Goal: Task Accomplishment & Management: Use online tool/utility

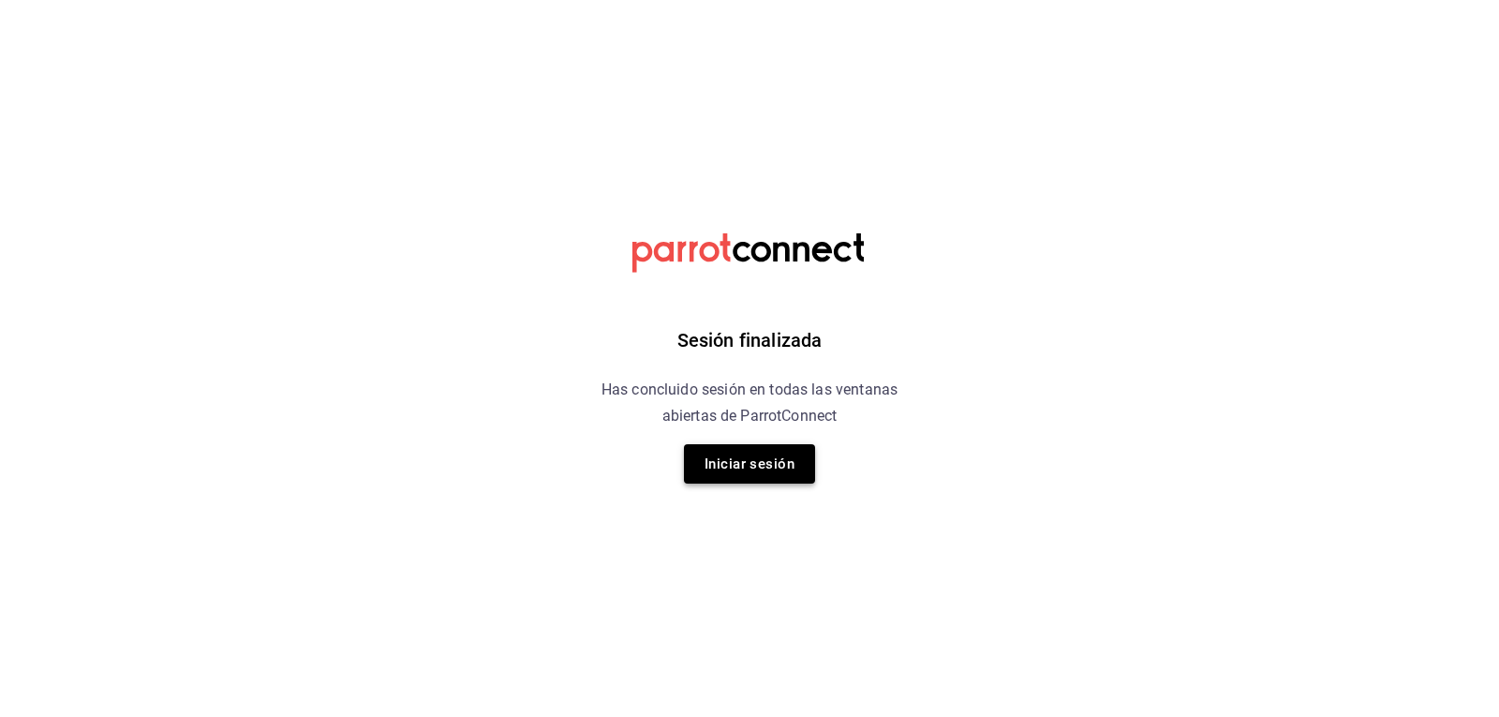
click at [737, 469] on button "Iniciar sesión" at bounding box center [749, 463] width 131 height 39
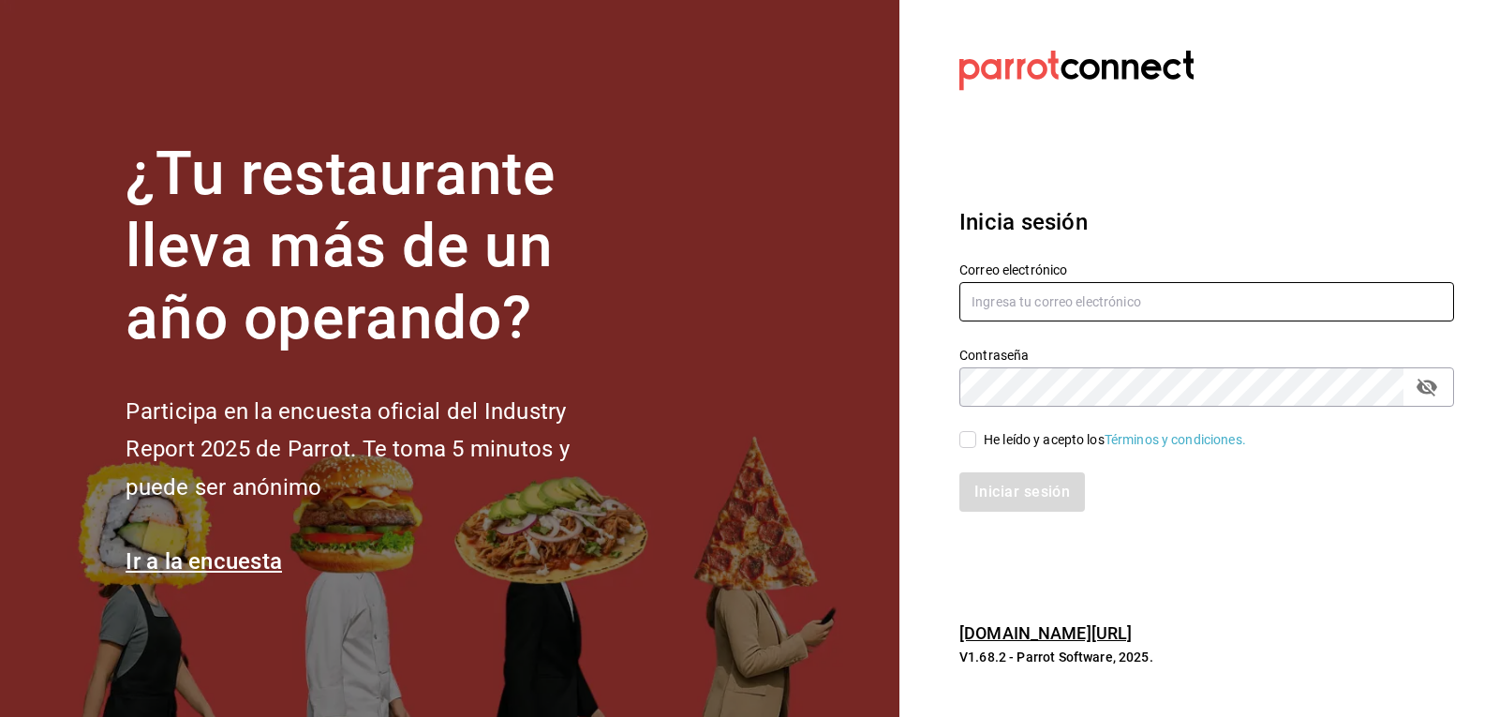
type input "[EMAIL_ADDRESS][DOMAIN_NAME]"
click at [956, 437] on div "He leído y acepto los Términos y condiciones." at bounding box center [1195, 428] width 517 height 43
click at [966, 438] on input "He leído y acepto los Términos y condiciones." at bounding box center [967, 439] width 17 height 17
checkbox input "true"
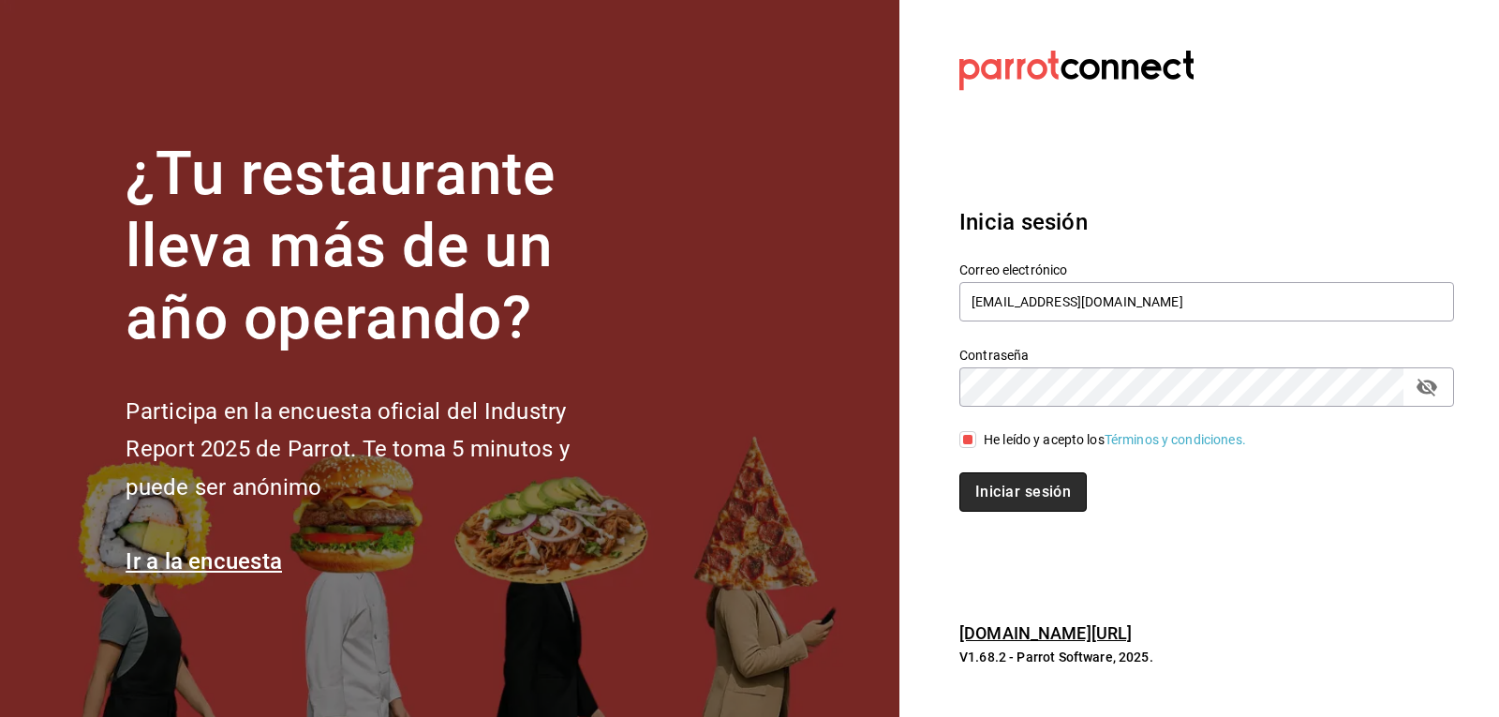
click at [997, 501] on button "Iniciar sesión" at bounding box center [1022, 491] width 127 height 39
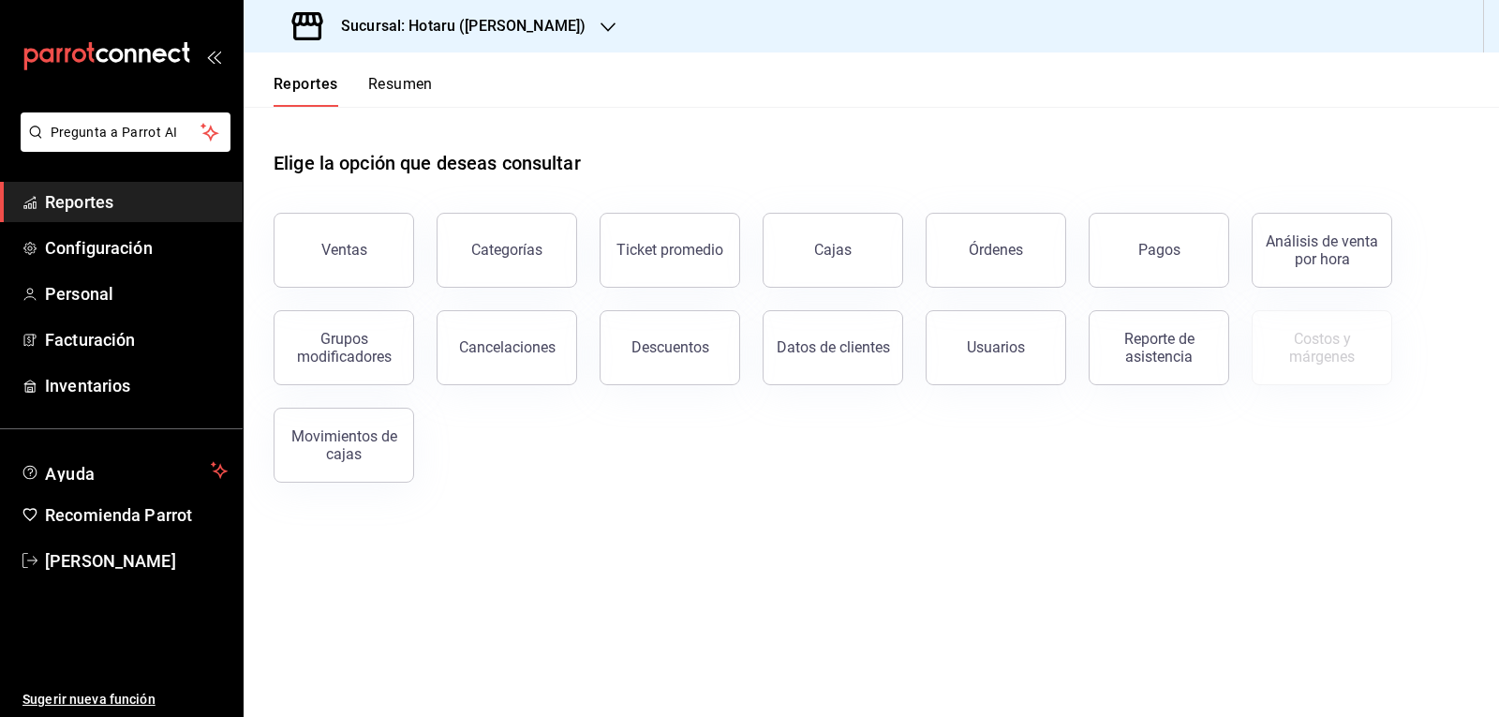
click at [430, 24] on h3 "Sucursal: Hotaru ([PERSON_NAME])" at bounding box center [456, 26] width 260 height 22
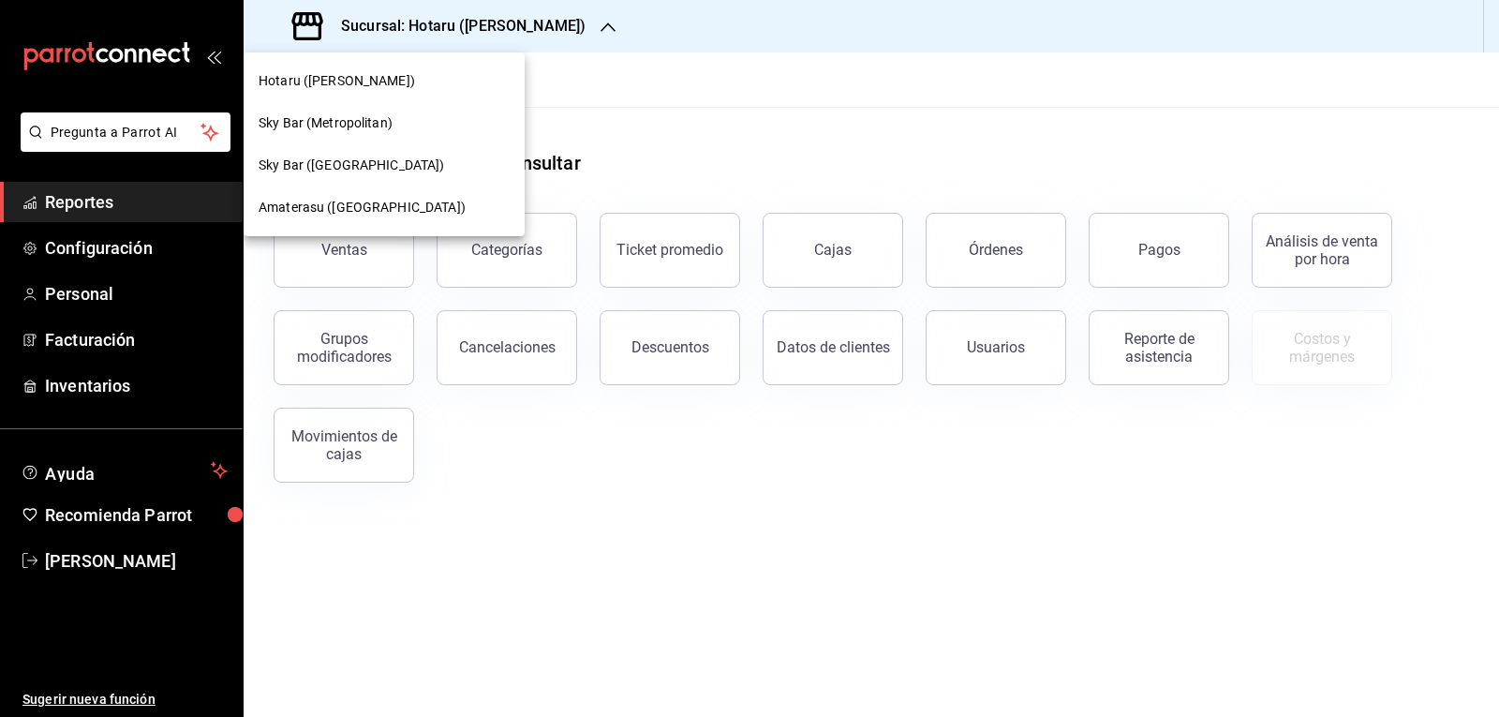
click at [330, 201] on span "Amaterasu ([GEOGRAPHIC_DATA])" at bounding box center [362, 208] width 207 height 20
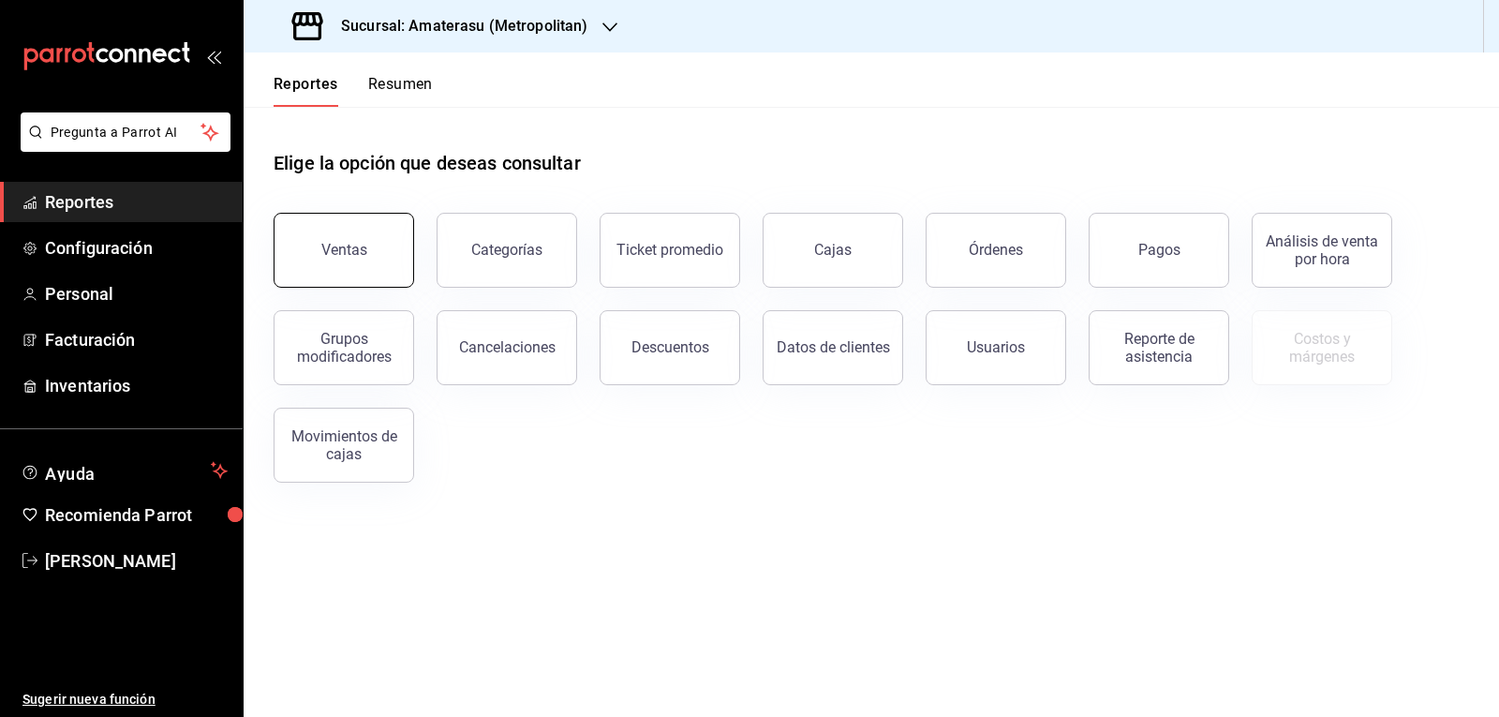
click at [368, 253] on button "Ventas" at bounding box center [344, 250] width 141 height 75
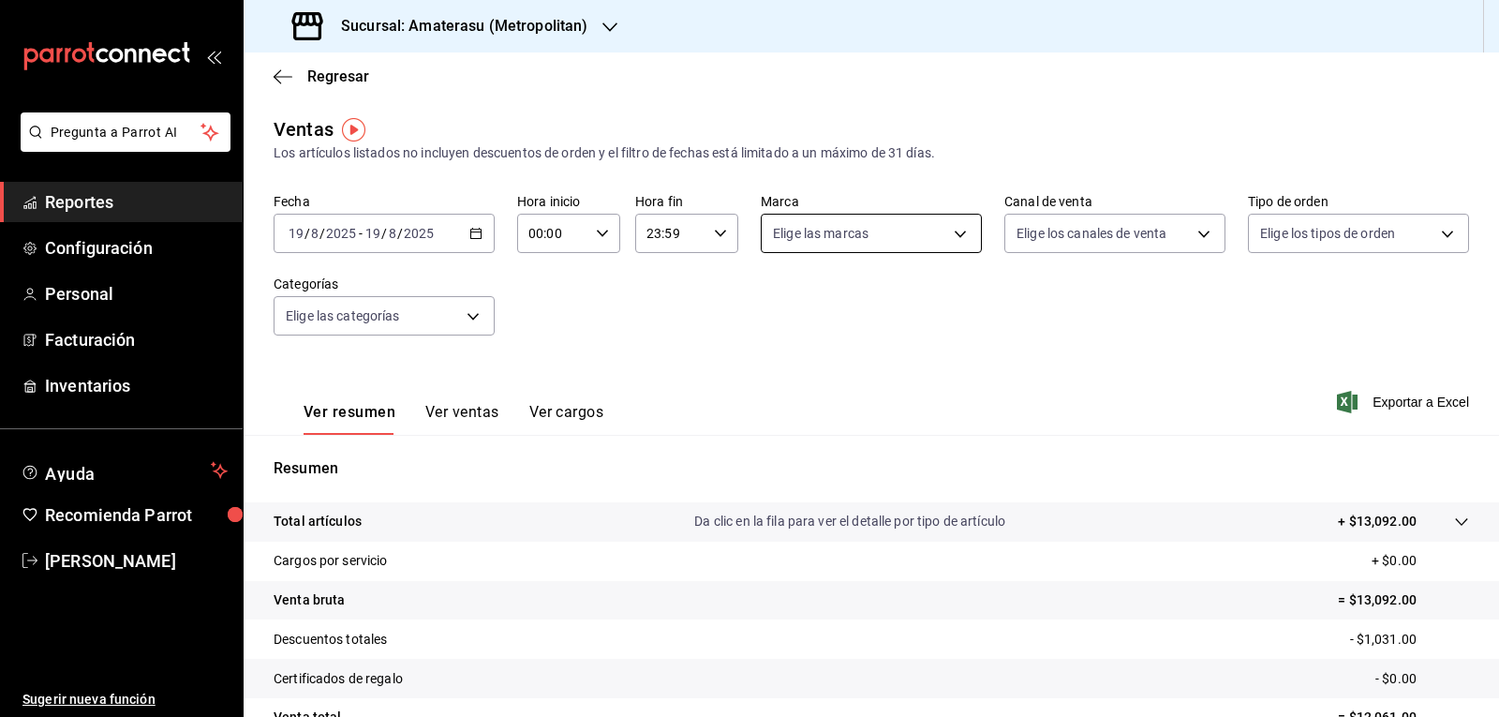
click at [850, 228] on body "Pregunta a Parrot AI Reportes Configuración Personal Facturación Inventarios Ay…" at bounding box center [749, 358] width 1499 height 717
click at [589, 229] on div at bounding box center [749, 358] width 1499 height 717
click at [589, 229] on div "00:00 Hora inicio" at bounding box center [568, 233] width 103 height 39
click at [542, 325] on span "05" at bounding box center [540, 318] width 22 height 15
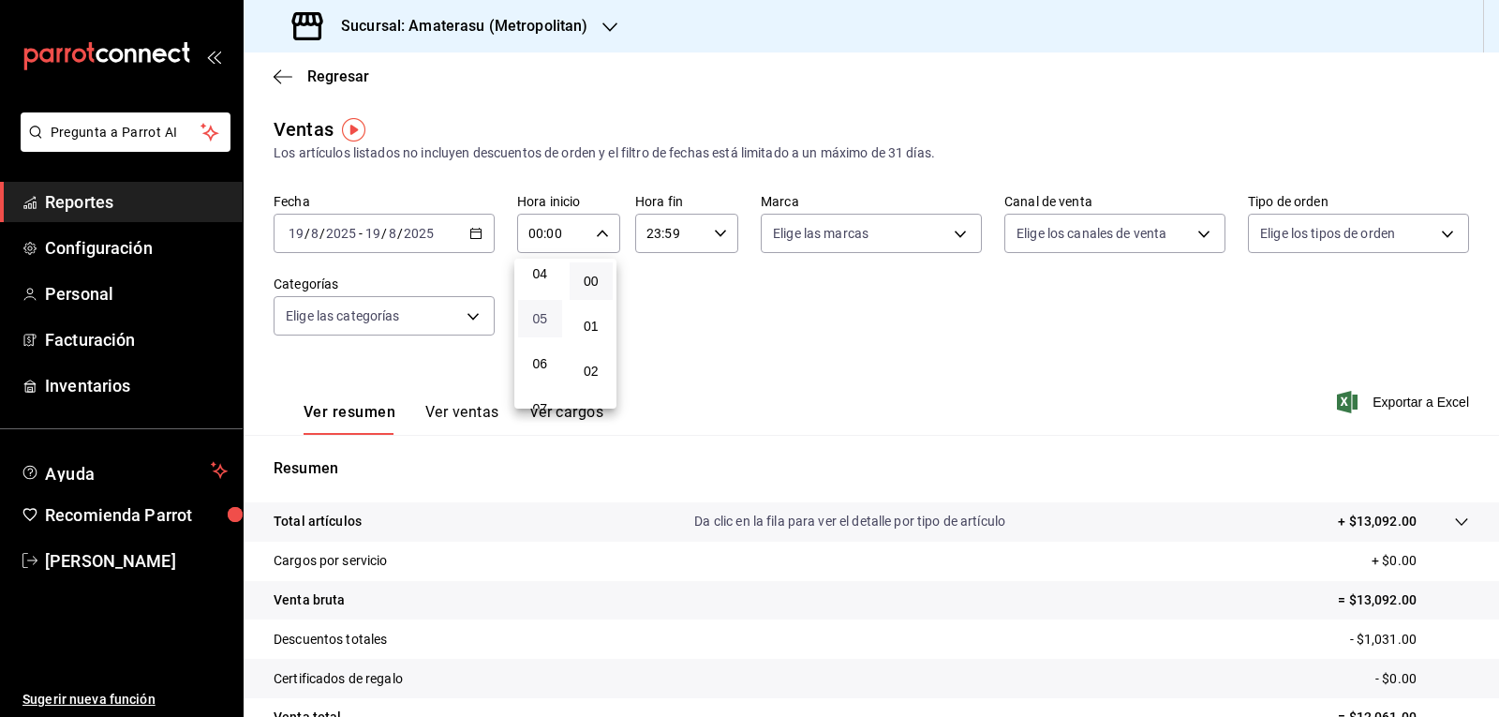
type input "05:00"
click at [756, 307] on div at bounding box center [749, 358] width 1499 height 717
click at [756, 307] on div "Fecha [DATE] [DATE] - [DATE] [DATE] Hora inicio 05:00 Hora inicio Hora fin 23:5…" at bounding box center [872, 275] width 1196 height 165
click at [810, 245] on body "Pregunta a Parrot AI Reportes Configuración Personal Facturación Inventarios Ay…" at bounding box center [749, 358] width 1499 height 717
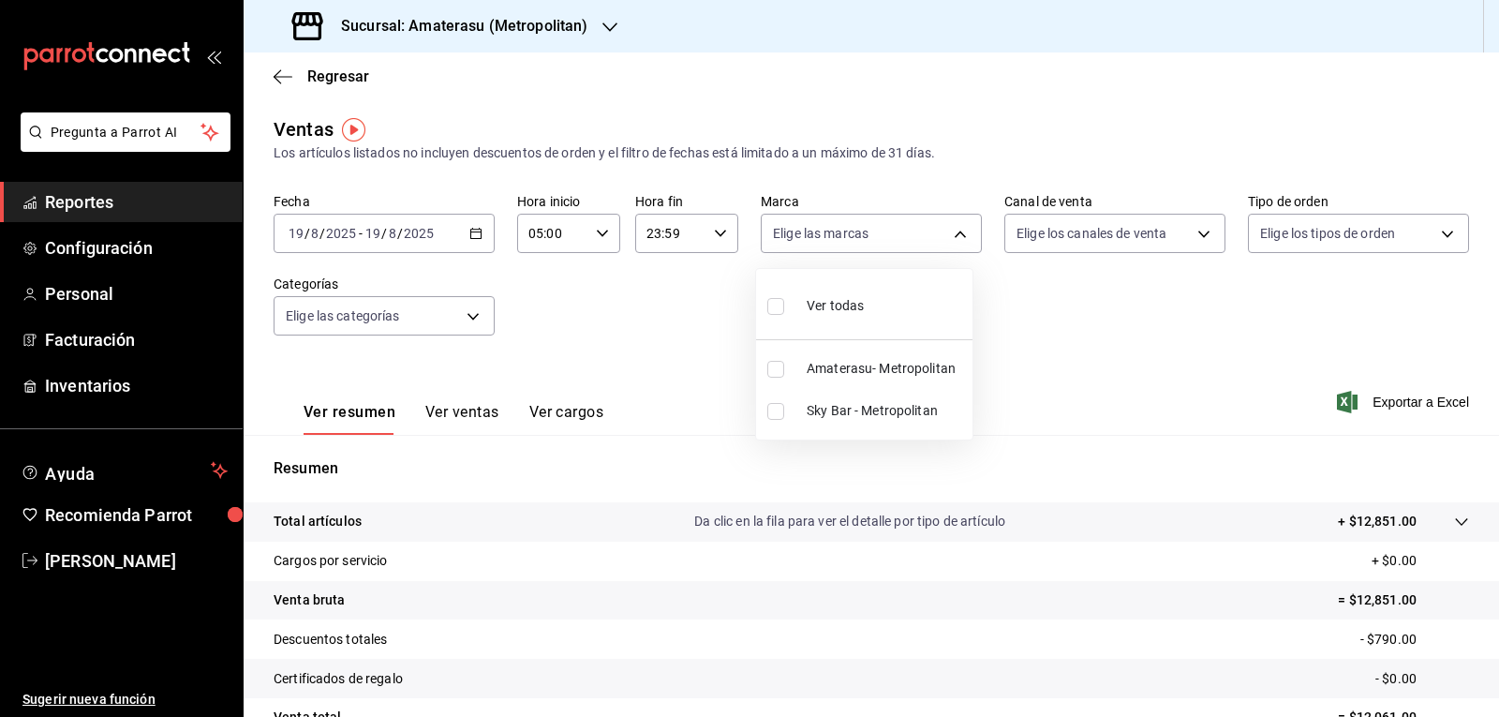
click at [1098, 360] on div at bounding box center [749, 358] width 1499 height 717
click at [781, 227] on body "Pregunta a Parrot AI Reportes Configuración Personal Facturación Inventarios Ay…" at bounding box center [749, 358] width 1499 height 717
click at [772, 366] on input "checkbox" at bounding box center [775, 369] width 17 height 17
checkbox input "true"
type input "e4cd7fcb-d45b-43ae-a99f-ad4ccfcd9032"
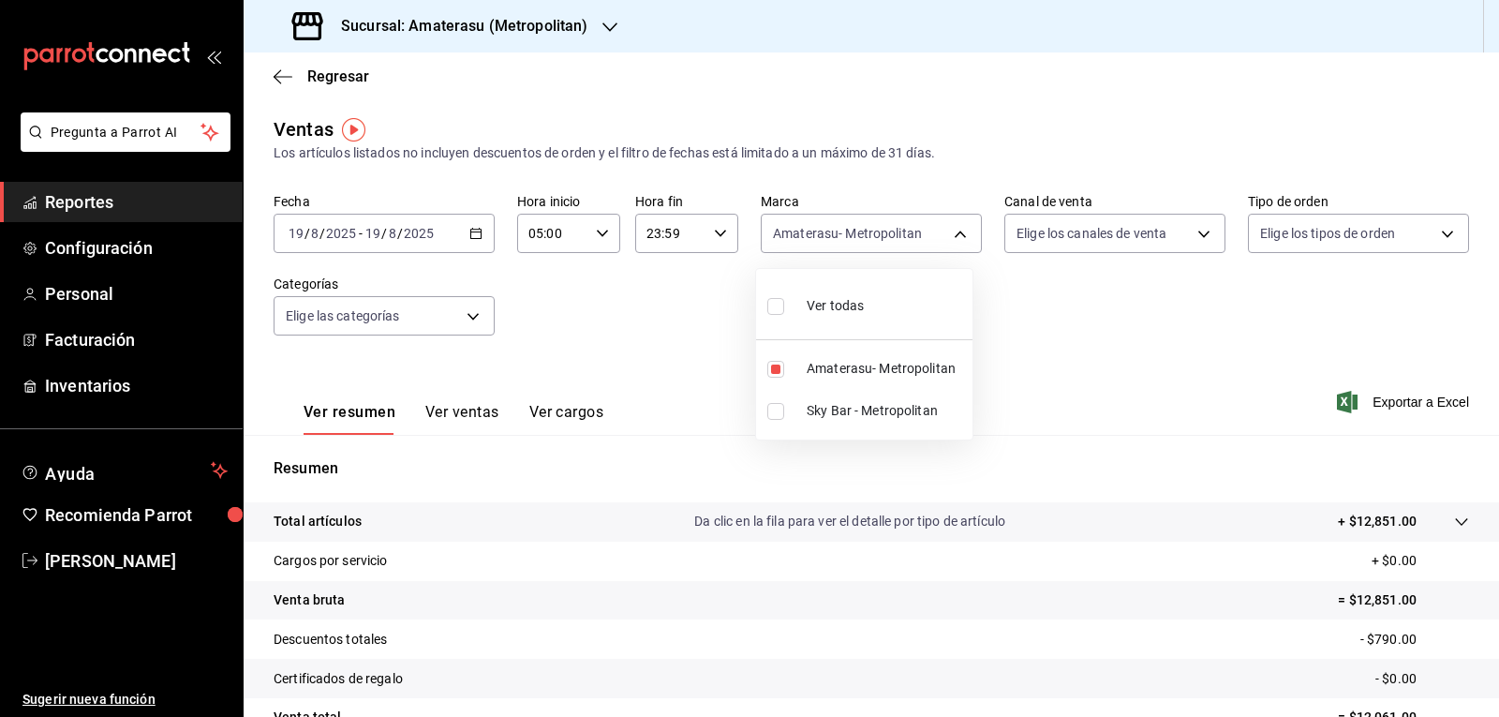
click at [1021, 376] on div at bounding box center [749, 358] width 1499 height 717
click at [1019, 375] on div "Ver resumen Ver ventas Ver cargos Exportar a Excel" at bounding box center [872, 396] width 1256 height 77
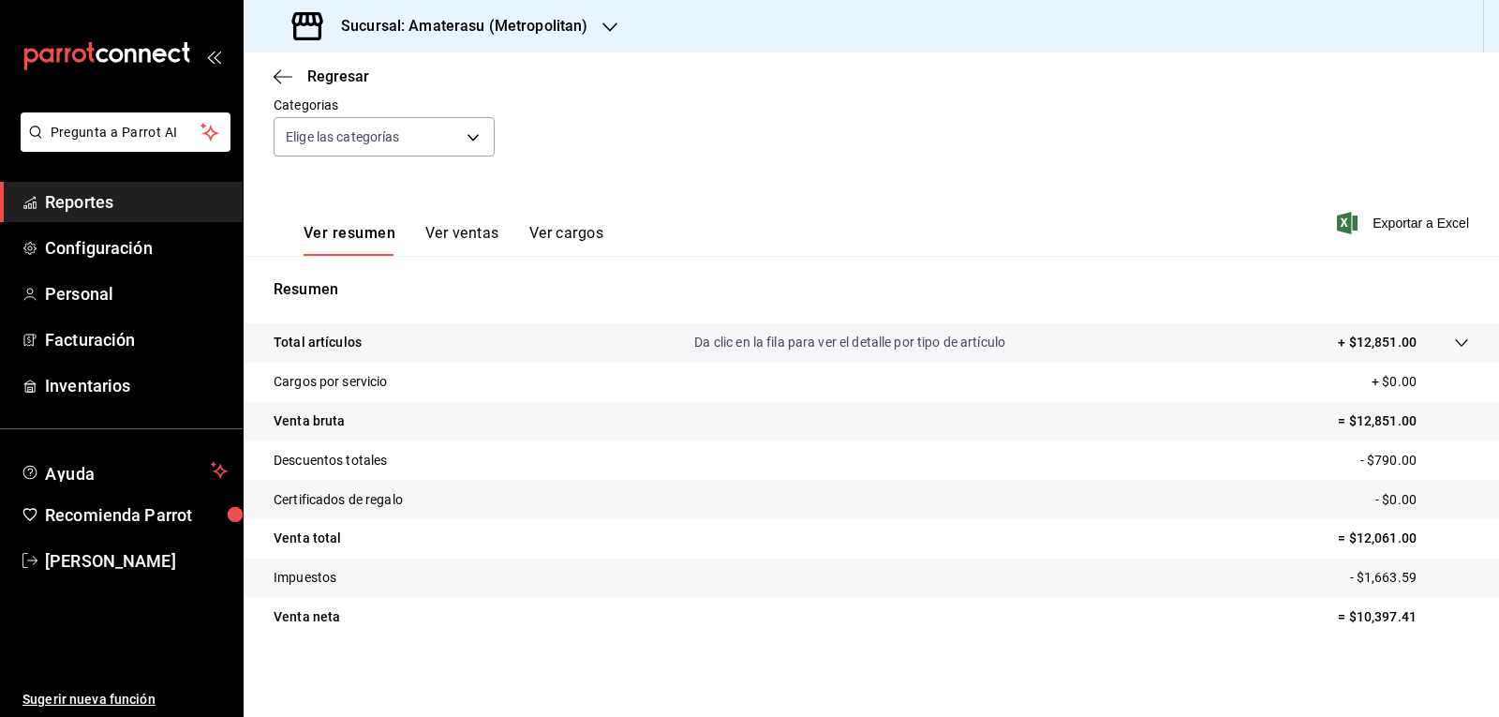
scroll to position [181, 0]
